Goal: Task Accomplishment & Management: Complete application form

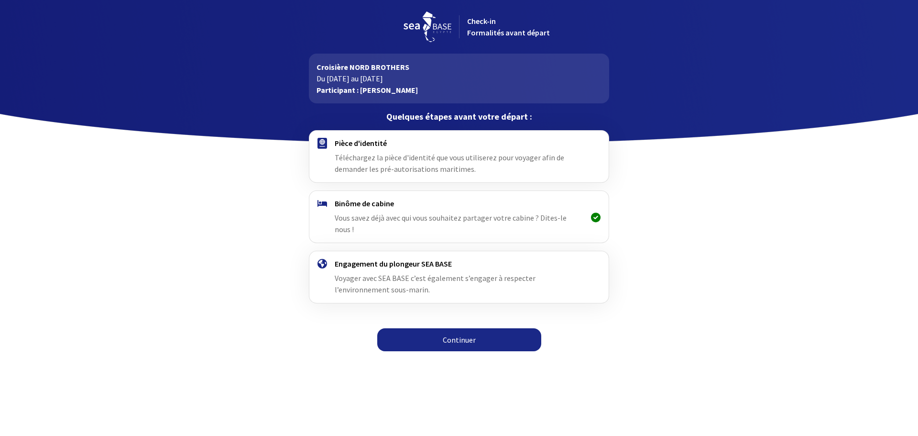
click at [441, 330] on link "Continuer" at bounding box center [459, 339] width 164 height 23
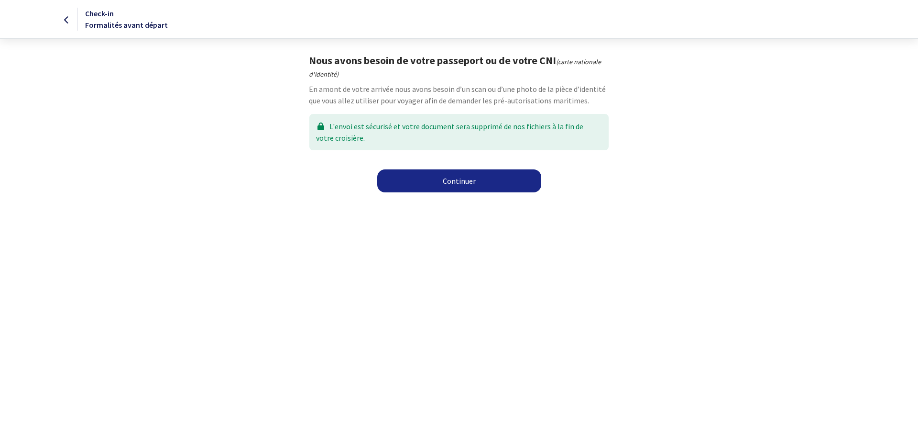
click at [452, 184] on link "Continuer" at bounding box center [459, 180] width 164 height 23
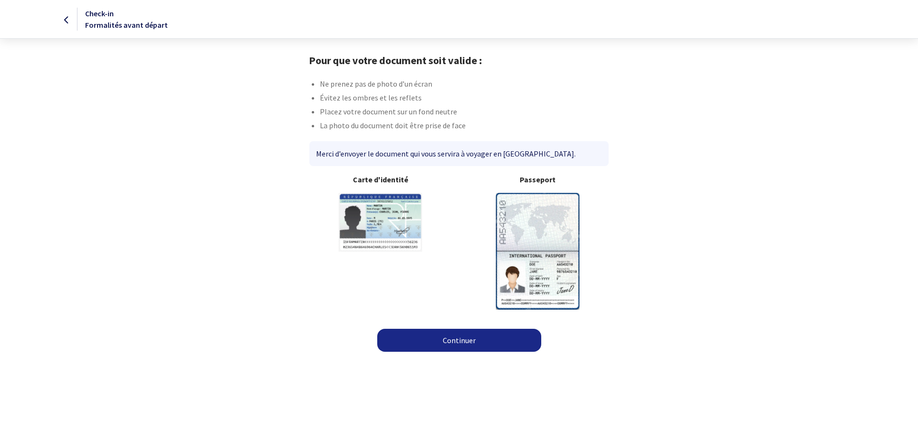
click at [430, 341] on link "Continuer" at bounding box center [459, 339] width 164 height 23
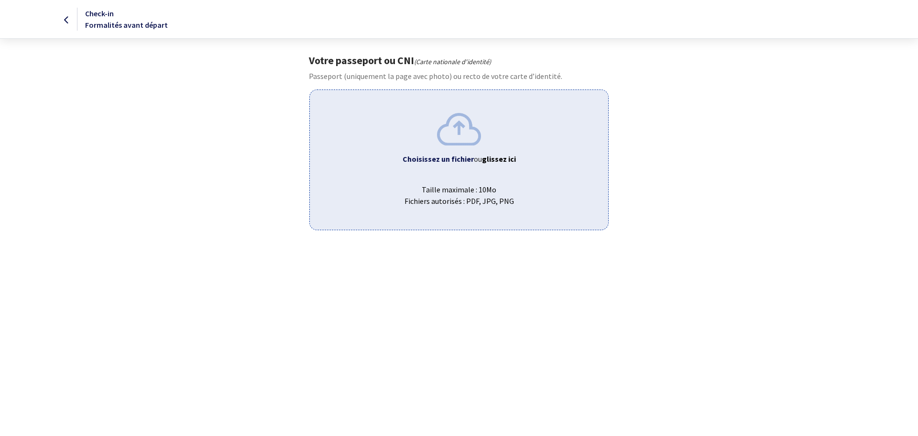
click at [478, 136] on img at bounding box center [459, 129] width 44 height 32
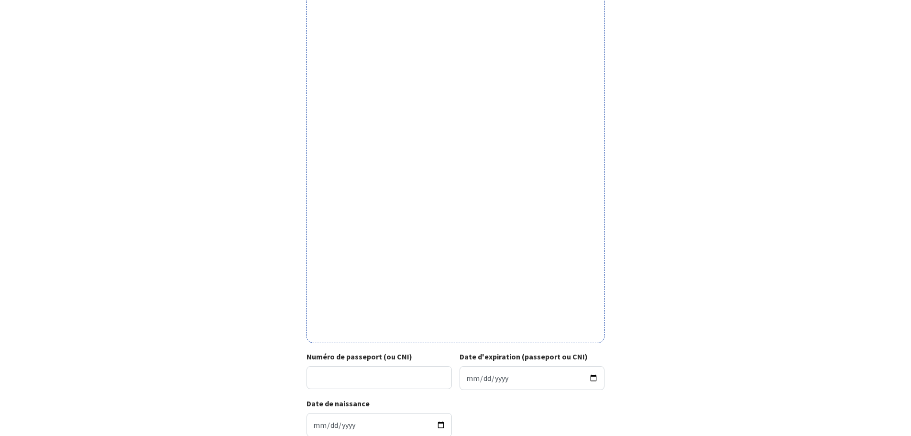
scroll to position [191, 0]
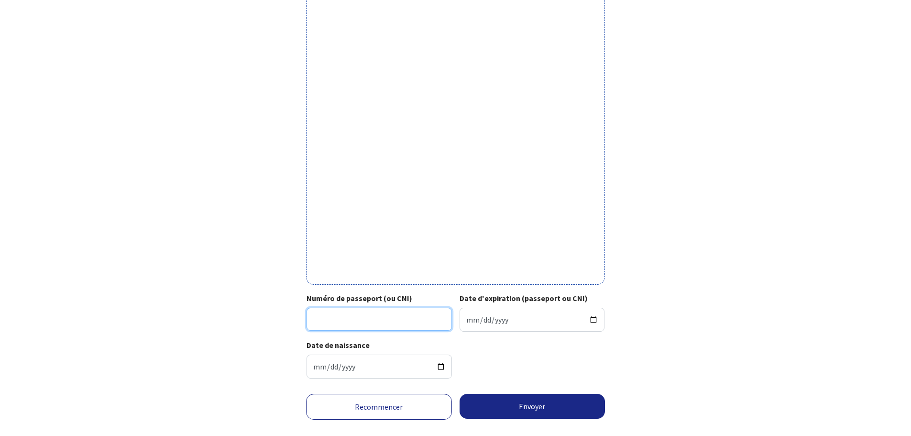
click at [419, 310] on input "Numéro de passeport (ou CNI)" at bounding box center [378, 318] width 145 height 23
type input "19FI00828"
click at [515, 315] on input "Date d'expiration (passeport ou CNI)" at bounding box center [531, 319] width 145 height 24
type input "2029-11-07"
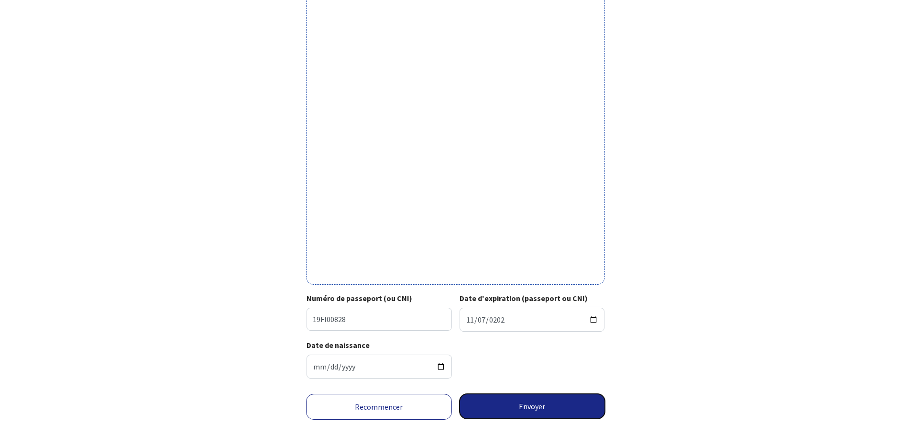
click at [540, 409] on button "Envoyer" at bounding box center [532, 405] width 146 height 25
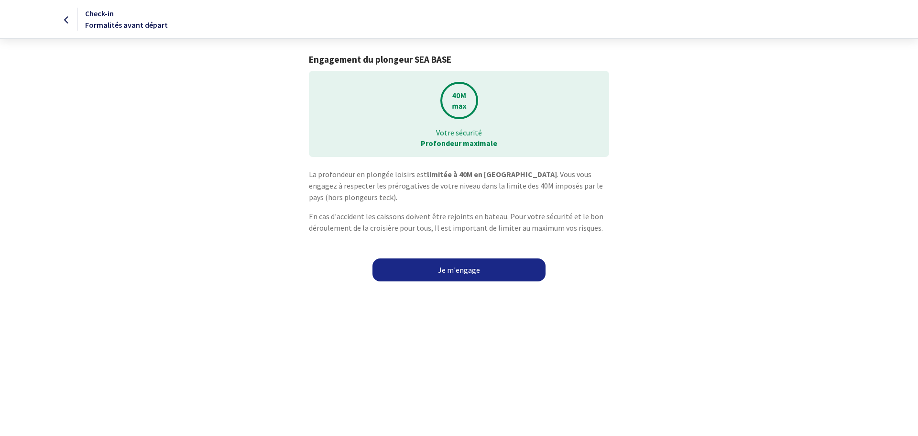
click at [439, 266] on link "Je m'engage" at bounding box center [458, 269] width 173 height 23
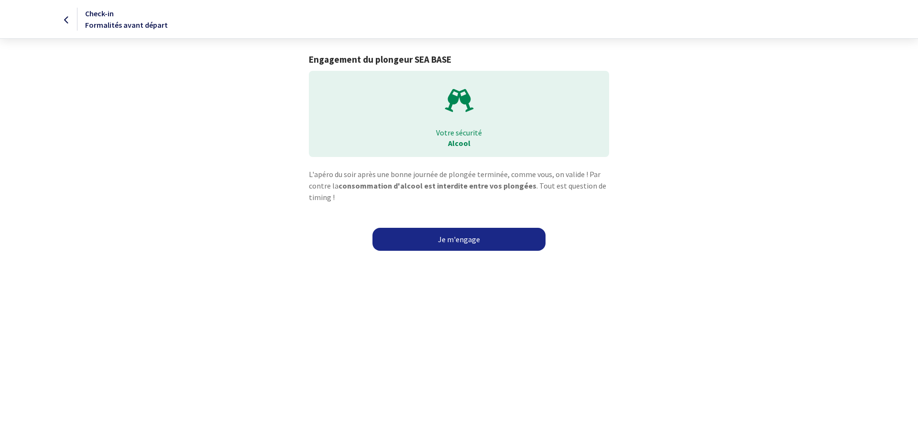
click at [504, 240] on link "Je m'engage" at bounding box center [458, 239] width 173 height 23
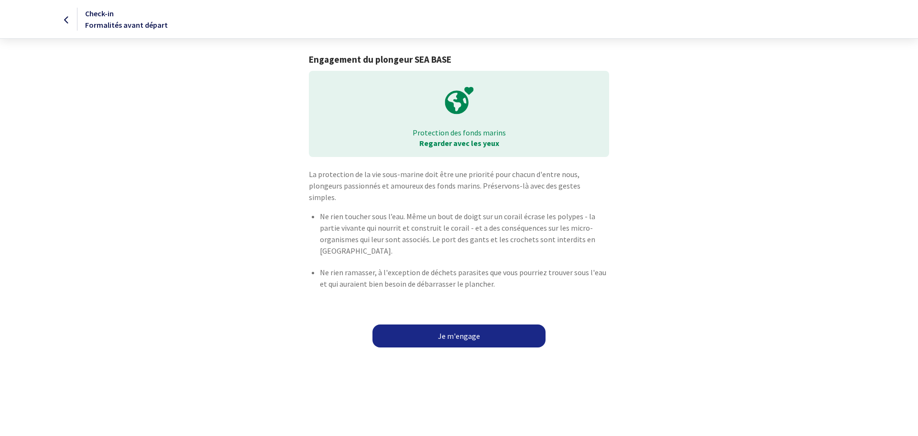
click at [458, 332] on link "Je m'engage" at bounding box center [458, 335] width 173 height 23
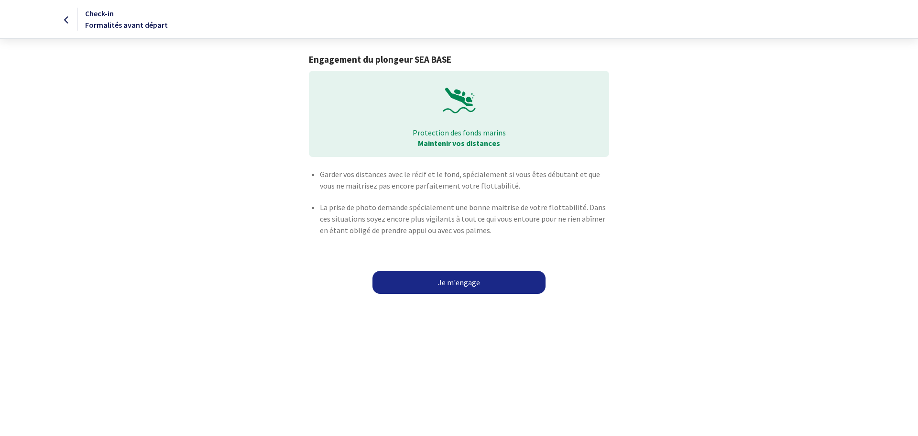
click at [492, 278] on link "Je m'engage" at bounding box center [458, 282] width 173 height 23
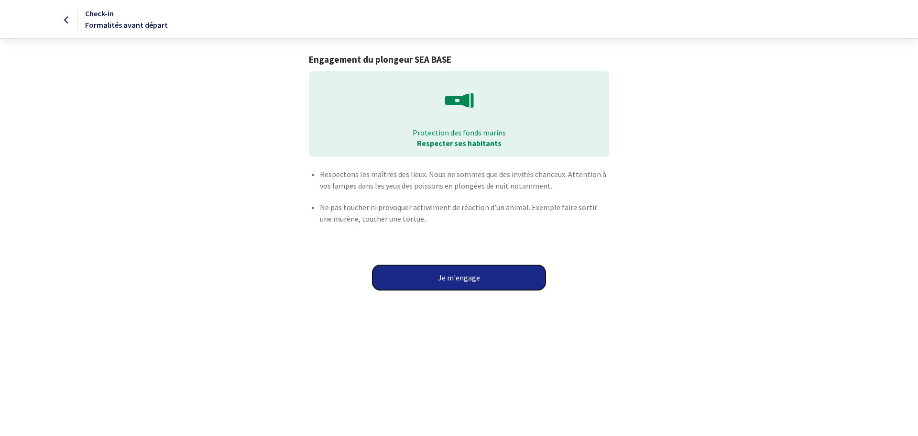
drag, startPoint x: 0, startPoint y: 0, endPoint x: 492, endPoint y: 278, distance: 565.2
click at [492, 278] on button "Je m'engage" at bounding box center [458, 277] width 173 height 25
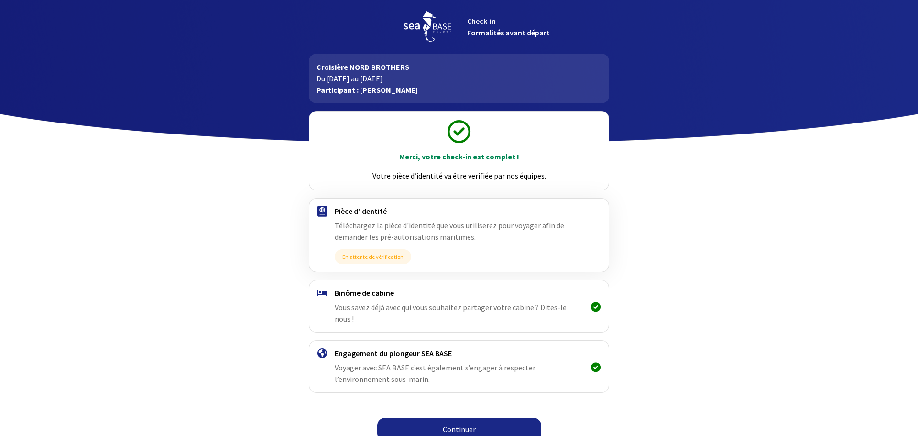
click at [445, 418] on link "Continuer" at bounding box center [459, 428] width 164 height 23
click at [459, 417] on link "Continuer" at bounding box center [459, 428] width 164 height 23
click at [465, 419] on link "Continuer" at bounding box center [459, 428] width 164 height 23
click at [427, 420] on link "Continuer" at bounding box center [459, 428] width 164 height 23
click at [456, 426] on link "Continuer" at bounding box center [459, 428] width 164 height 23
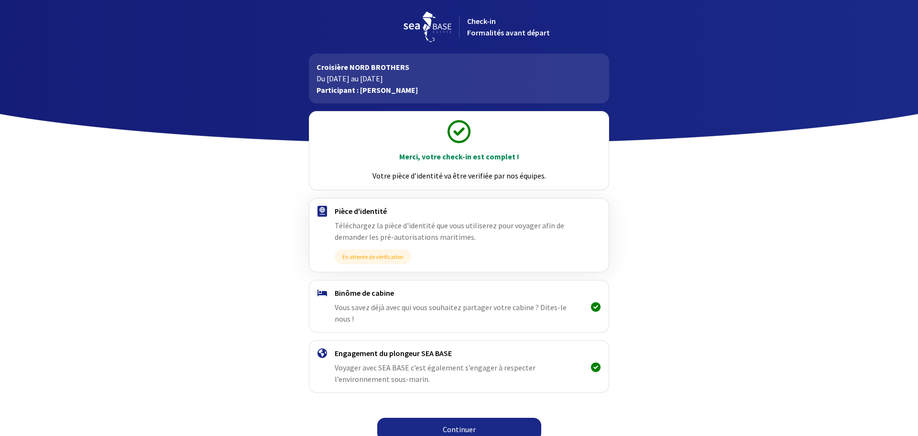
click at [460, 418] on link "Continuer" at bounding box center [459, 428] width 164 height 23
